Goal: Browse casually

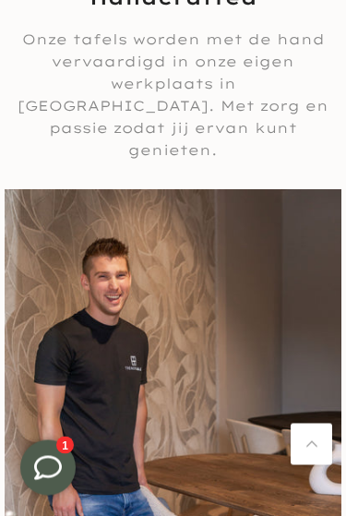
scroll to position [2328, 0]
click at [311, 465] on link "Terug naar boven" at bounding box center [312, 445] width 42 height 42
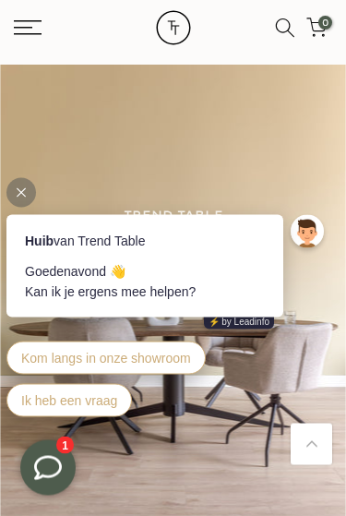
scroll to position [0, 0]
